Goal: Task Accomplishment & Management: Manage account settings

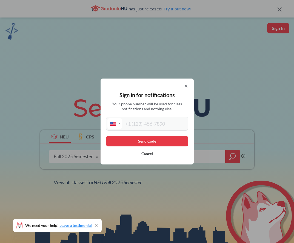
select select "US"
click at [149, 121] on input "tel" at bounding box center [154, 123] width 65 height 11
type input "[PHONE_NUMBER]"
click at [129, 144] on button "Send Code" at bounding box center [147, 141] width 82 height 10
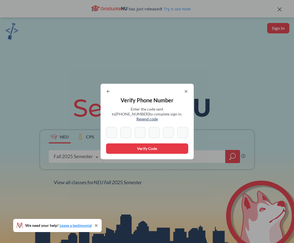
type input "0"
type input "2"
type input "0"
type input "8"
type input "1"
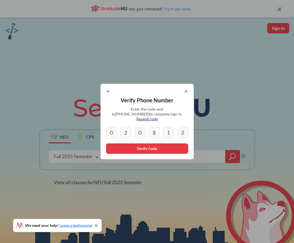
type input "2"
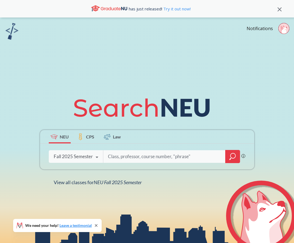
click at [126, 153] on input "search" at bounding box center [164, 156] width 114 height 11
type input "fina2201"
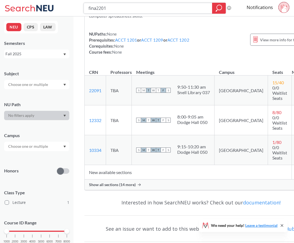
scroll to position [68, 0]
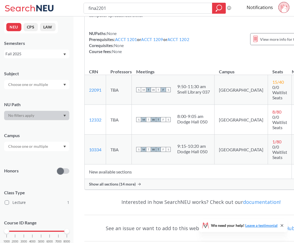
click at [120, 187] on span "Show all sections (14 more)" at bounding box center [112, 184] width 47 height 5
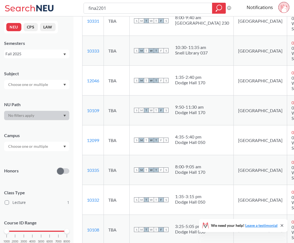
scroll to position [221, 9]
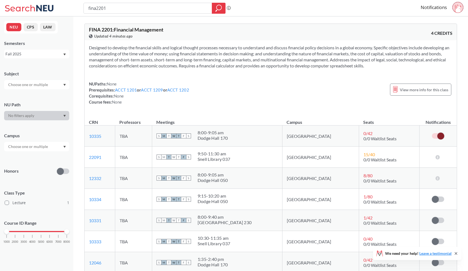
scroll to position [0, 0]
click at [293, 135] on span at bounding box center [440, 135] width 7 height 7
click at [293, 133] on input "checkbox" at bounding box center [432, 133] width 0 height 0
